Goal: Information Seeking & Learning: Find specific fact

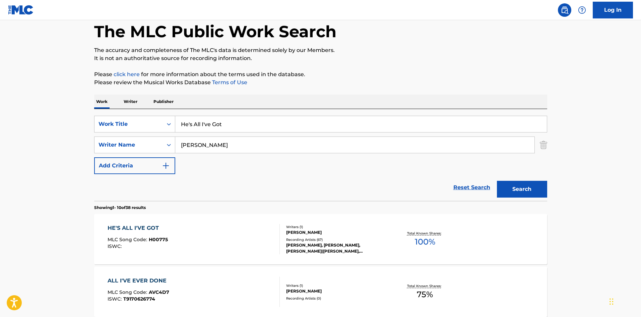
drag, startPoint x: 243, startPoint y: 124, endPoint x: 50, endPoint y: 130, distance: 192.9
type input "Darling I"
click at [497, 181] on button "Search" at bounding box center [522, 189] width 50 height 17
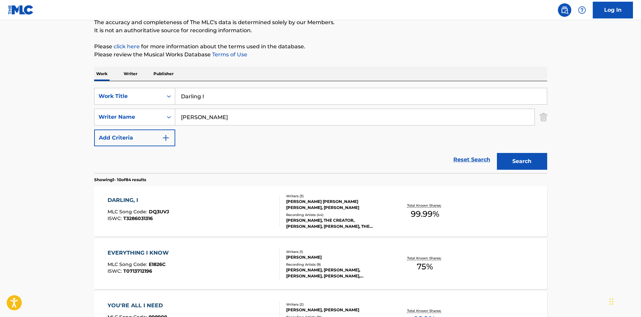
scroll to position [67, 0]
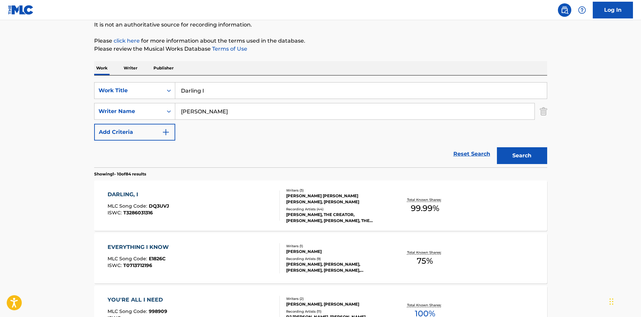
click at [328, 200] on div "[PERSON_NAME] [PERSON_NAME] [PERSON_NAME], [PERSON_NAME]" at bounding box center [336, 199] width 101 height 12
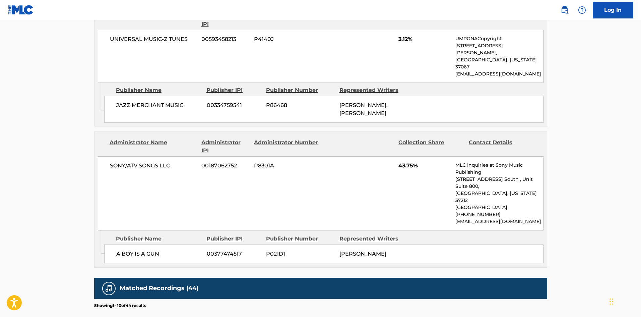
scroll to position [637, 0]
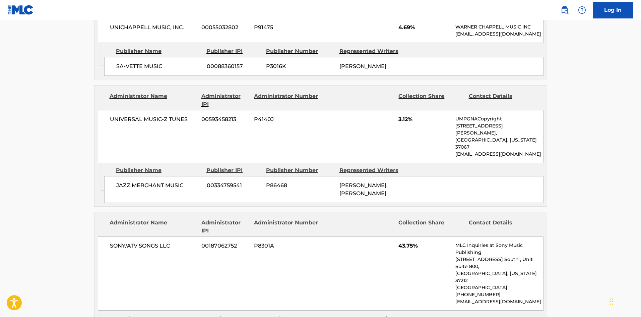
scroll to position [67, 0]
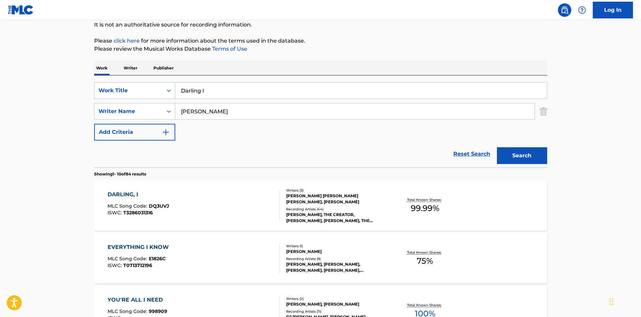
drag, startPoint x: 231, startPoint y: 89, endPoint x: -83, endPoint y: 156, distance: 321.7
click at [0, 156] on html "Accessibility Screen-Reader Guide, Feedback, and Issue Reporting | New window 0…" at bounding box center [320, 91] width 641 height 317
type input "Poke It Out"
click at [497, 147] on button "Search" at bounding box center [522, 155] width 50 height 17
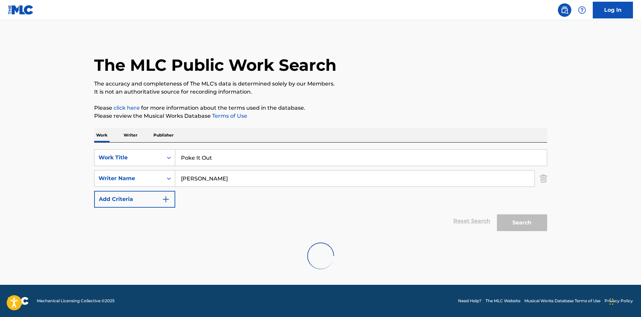
scroll to position [0, 0]
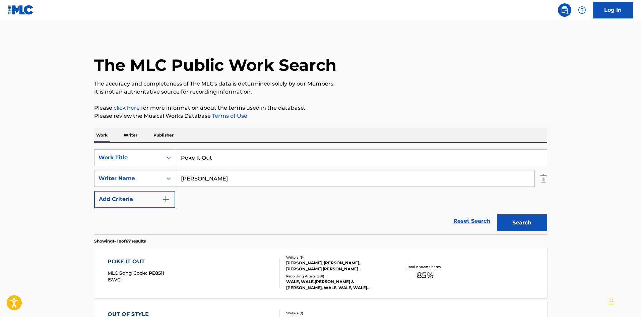
click at [369, 272] on div "[PERSON_NAME], [PERSON_NAME], [PERSON_NAME] [PERSON_NAME] [PERSON_NAME], [PERSO…" at bounding box center [336, 266] width 101 height 12
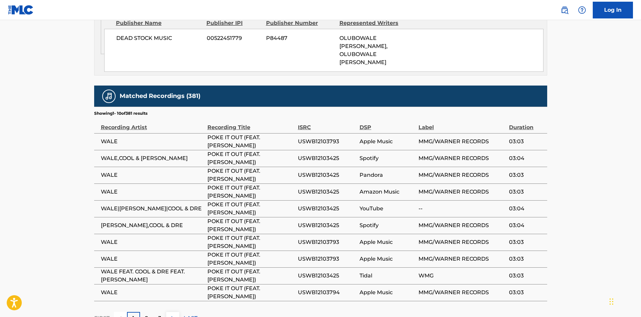
scroll to position [1081, 0]
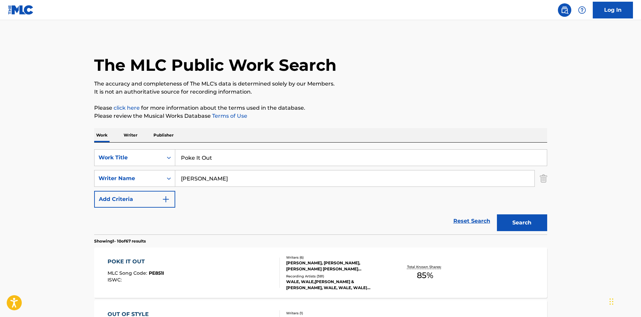
drag, startPoint x: 225, startPoint y: 156, endPoint x: 65, endPoint y: 138, distance: 160.3
paste input "We Murderers Baby"
click at [497, 214] on button "Search" at bounding box center [522, 222] width 50 height 17
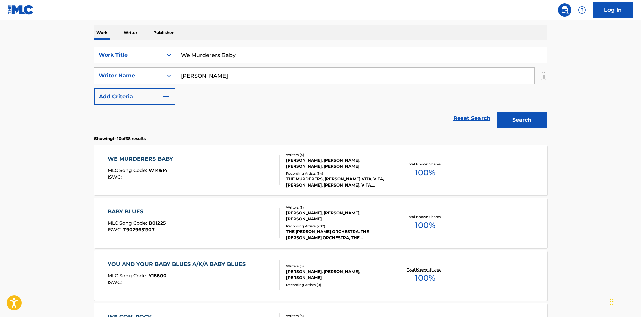
scroll to position [103, 0]
drag, startPoint x: 279, startPoint y: 51, endPoint x: -18, endPoint y: 156, distance: 314.7
click at [0, 156] on html "Accessibility Screen-Reader Guide, Feedback, and Issue Reporting | New window 0…" at bounding box center [320, 55] width 641 height 317
click at [497, 111] on button "Search" at bounding box center [522, 119] width 50 height 17
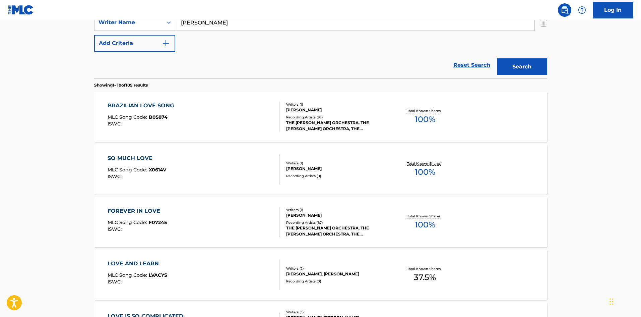
scroll to position [22, 0]
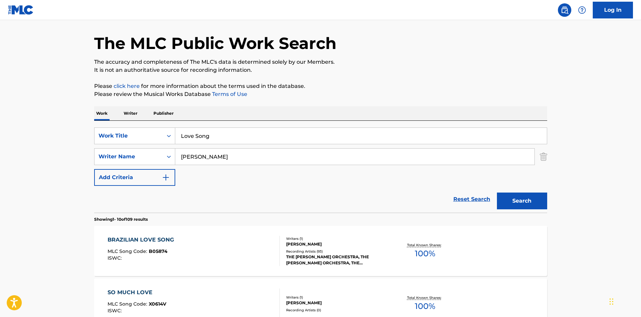
drag, startPoint x: 251, startPoint y: 137, endPoint x: -118, endPoint y: 136, distance: 369.2
click at [0, 136] on html "Accessibility Screen-Reader Guide, Feedback, and Issue Reporting | New window 0…" at bounding box center [320, 136] width 641 height 317
type input "Take It Off"
click at [497, 192] on button "Search" at bounding box center [522, 200] width 50 height 17
